Goal: Information Seeking & Learning: Learn about a topic

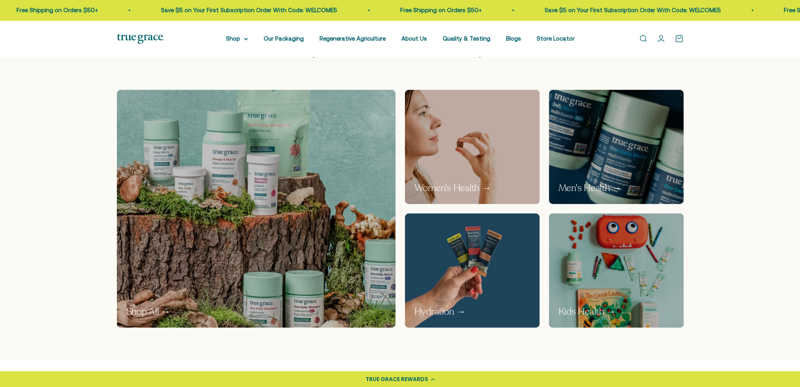
scroll to position [433, 0]
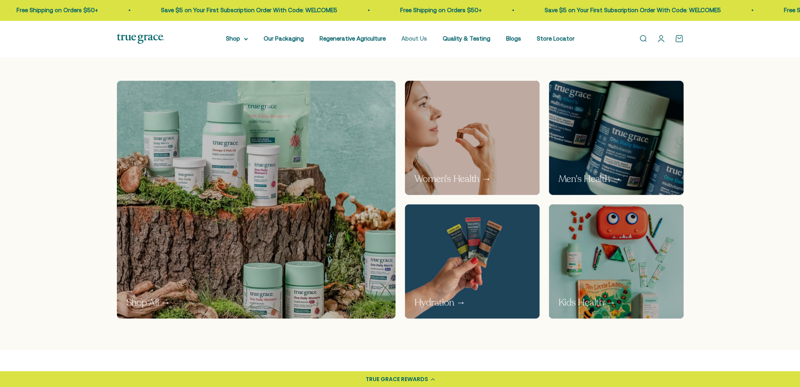
click at [419, 39] on link "About Us" at bounding box center [414, 38] width 26 height 7
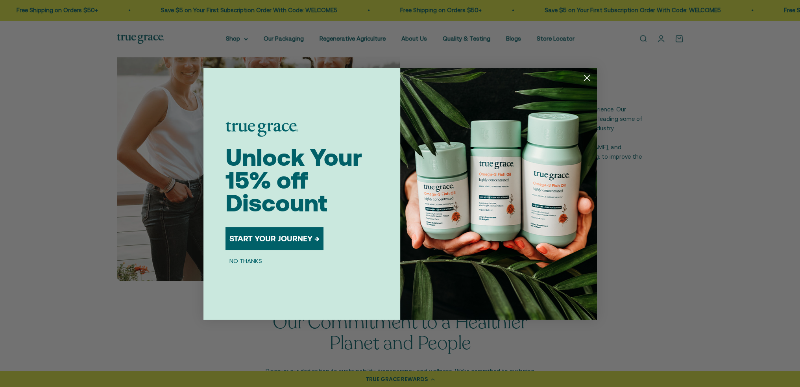
scroll to position [1259, 0]
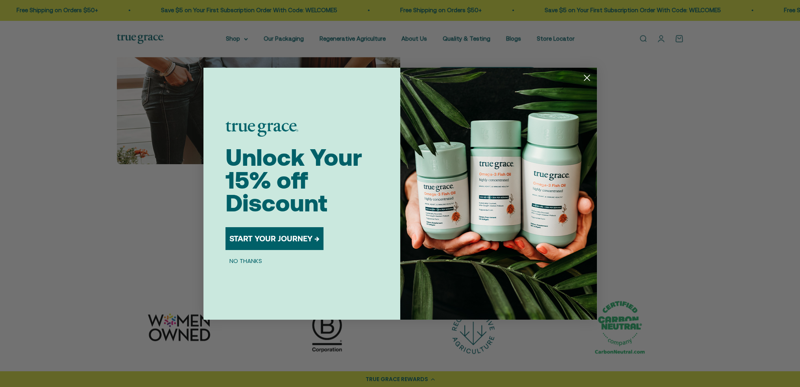
click at [592, 79] on circle "Close dialog" at bounding box center [586, 77] width 13 height 13
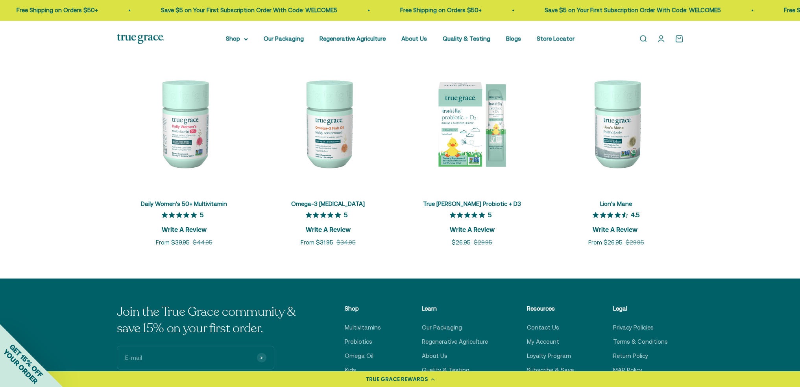
scroll to position [1810, 0]
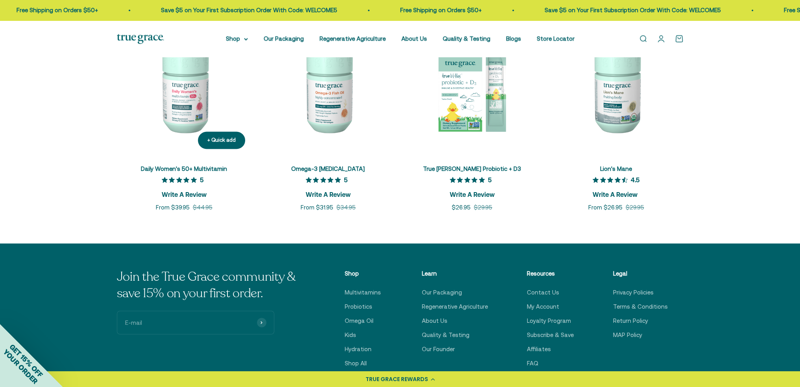
click at [188, 97] on img at bounding box center [184, 87] width 135 height 135
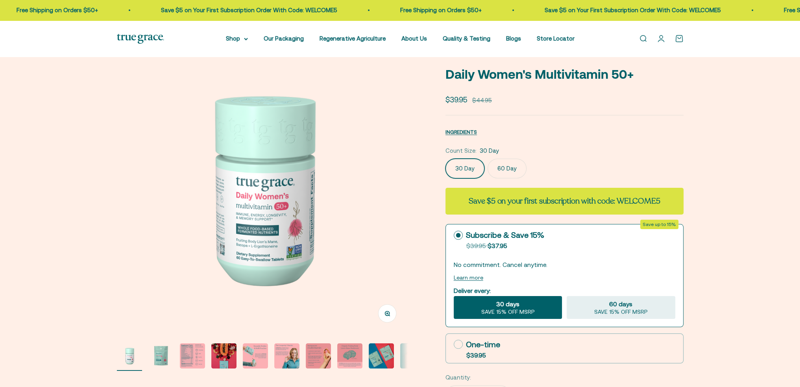
click at [459, 118] on safe-sticky "5 Write A Review Daily Women's Multivitamin 50+ Sale price $39.95 Regular price…" at bounding box center [564, 337] width 238 height 589
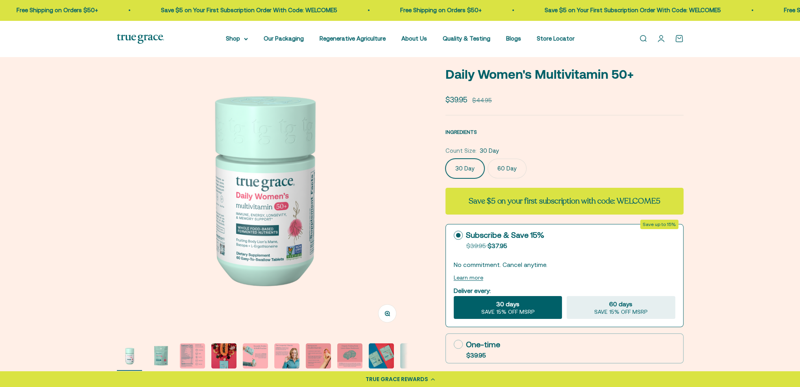
click at [454, 133] on span "INGREDIENTS" at bounding box center [460, 132] width 31 height 6
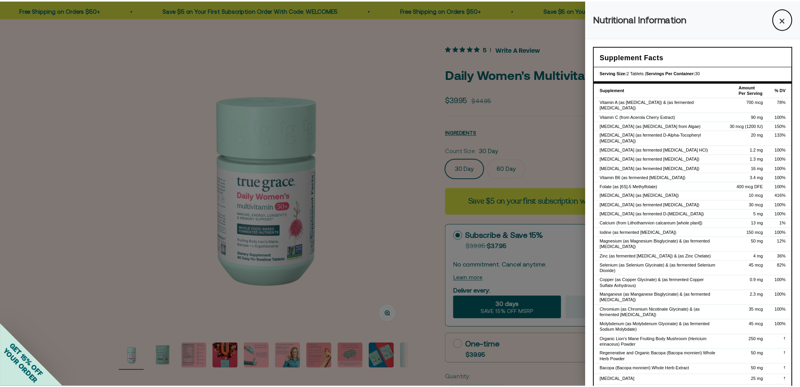
scroll to position [138, 0]
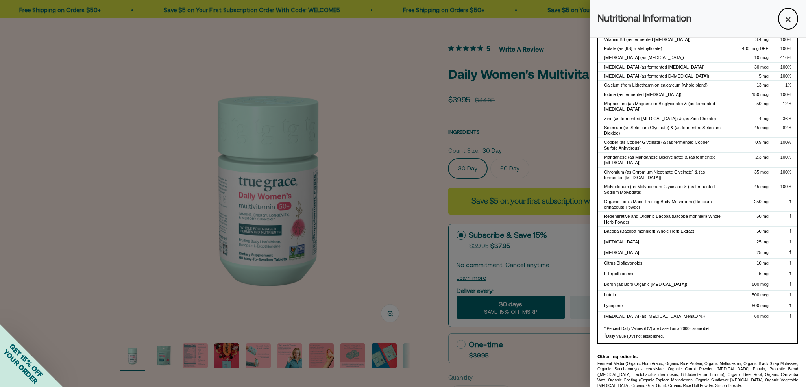
click at [520, 142] on div at bounding box center [403, 193] width 806 height 387
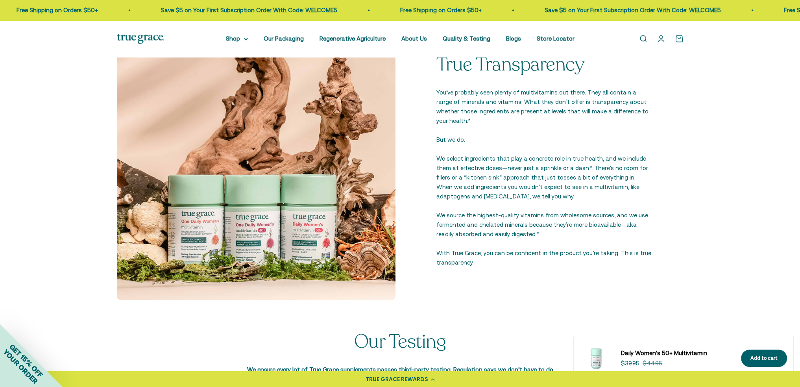
scroll to position [1062, 0]
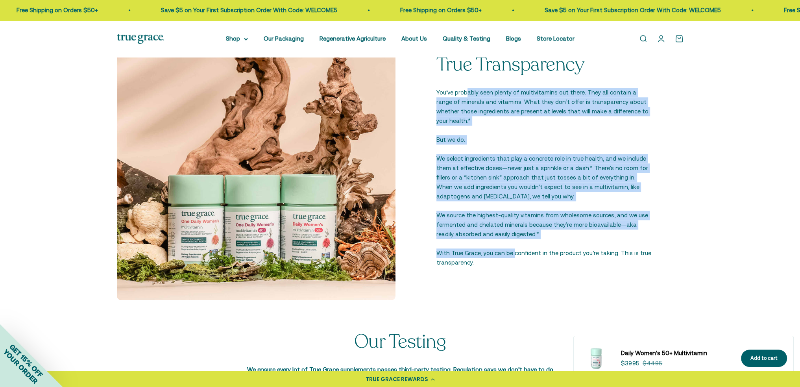
drag, startPoint x: 467, startPoint y: 96, endPoint x: 514, endPoint y: 250, distance: 161.2
click at [514, 250] on div "True Transparency You’ve probably seen plenty of multivitamins out there. They …" at bounding box center [544, 160] width 216 height 213
click at [514, 250] on p "With True Grace, you can be confident in the product you’re taking. This is tru…" at bounding box center [544, 257] width 216 height 19
